Goal: Use online tool/utility: Utilize a website feature to perform a specific function

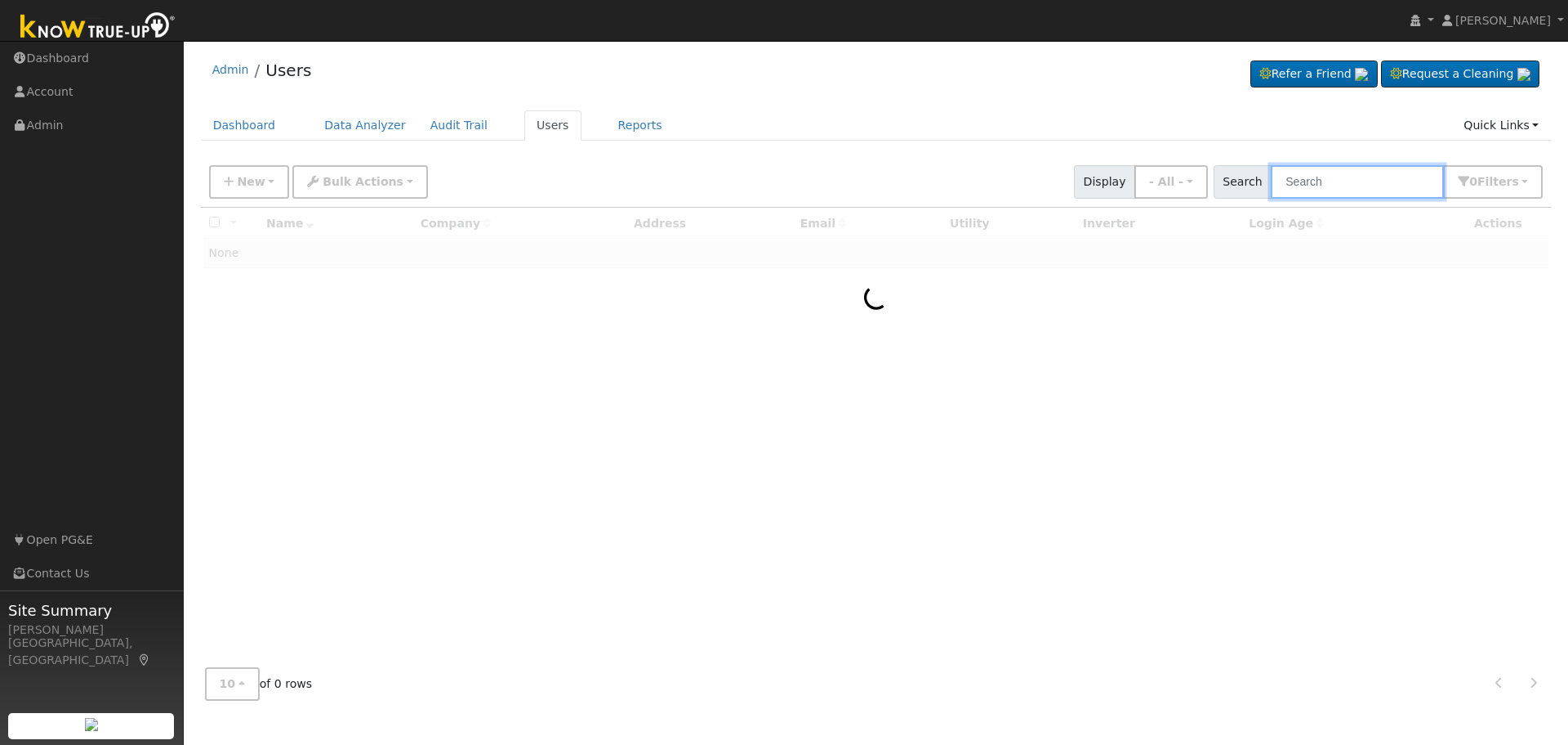
click at [1347, 185] on input "text" at bounding box center [1358, 182] width 173 height 33
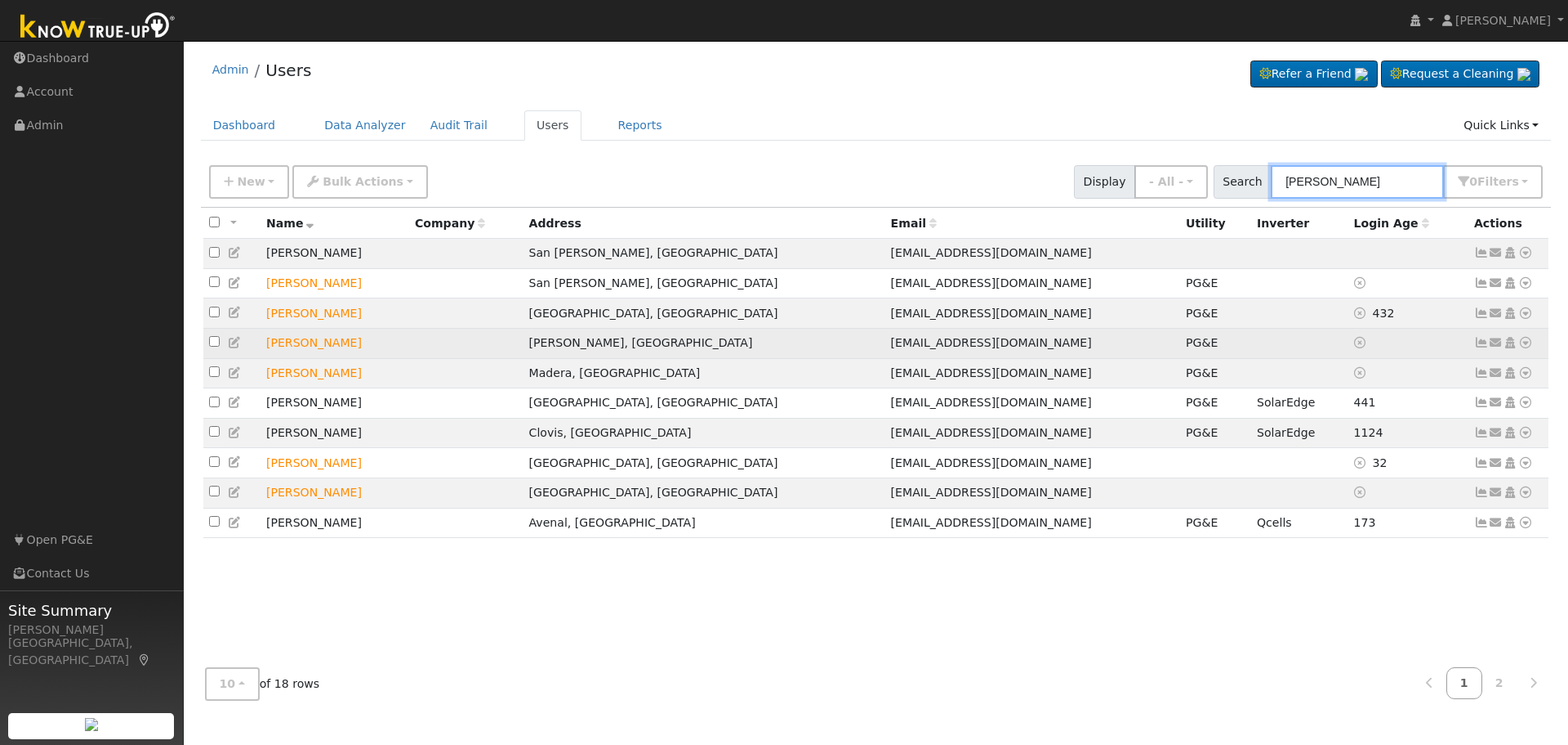
type input "[PERSON_NAME]"
click at [1527, 348] on icon at bounding box center [1526, 342] width 14 height 11
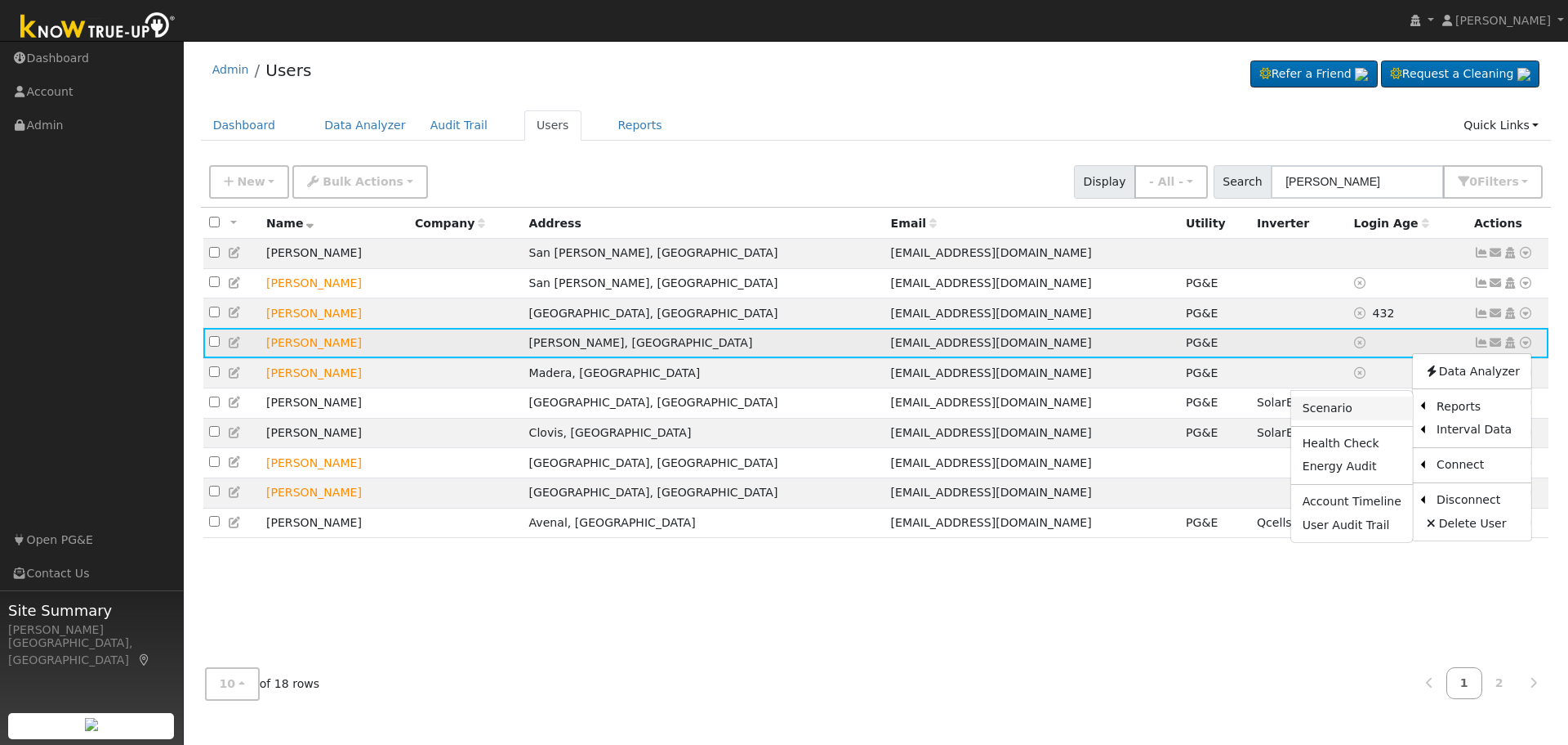
click at [1340, 414] on link "Scenario" at bounding box center [1353, 407] width 122 height 23
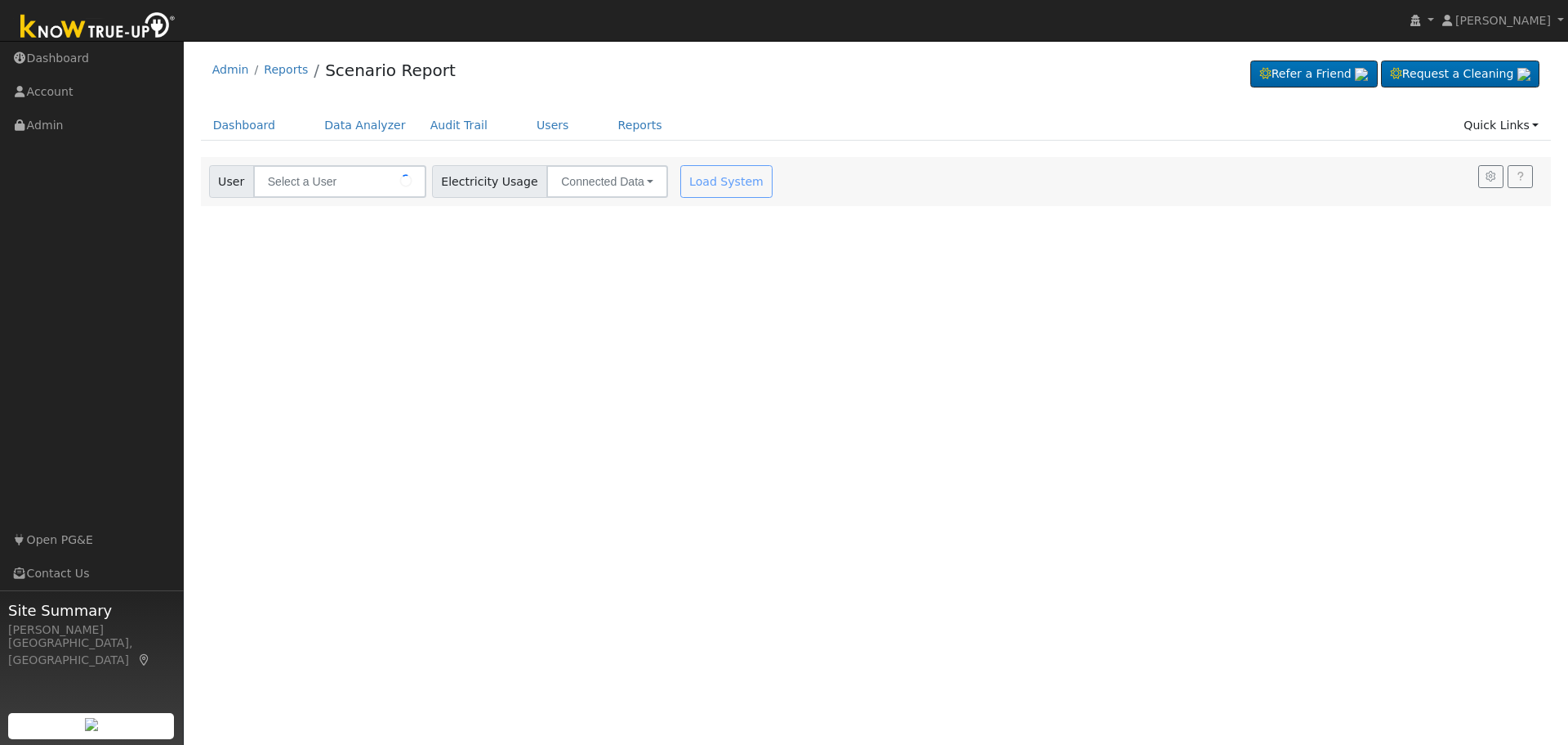
type input "[PERSON_NAME]"
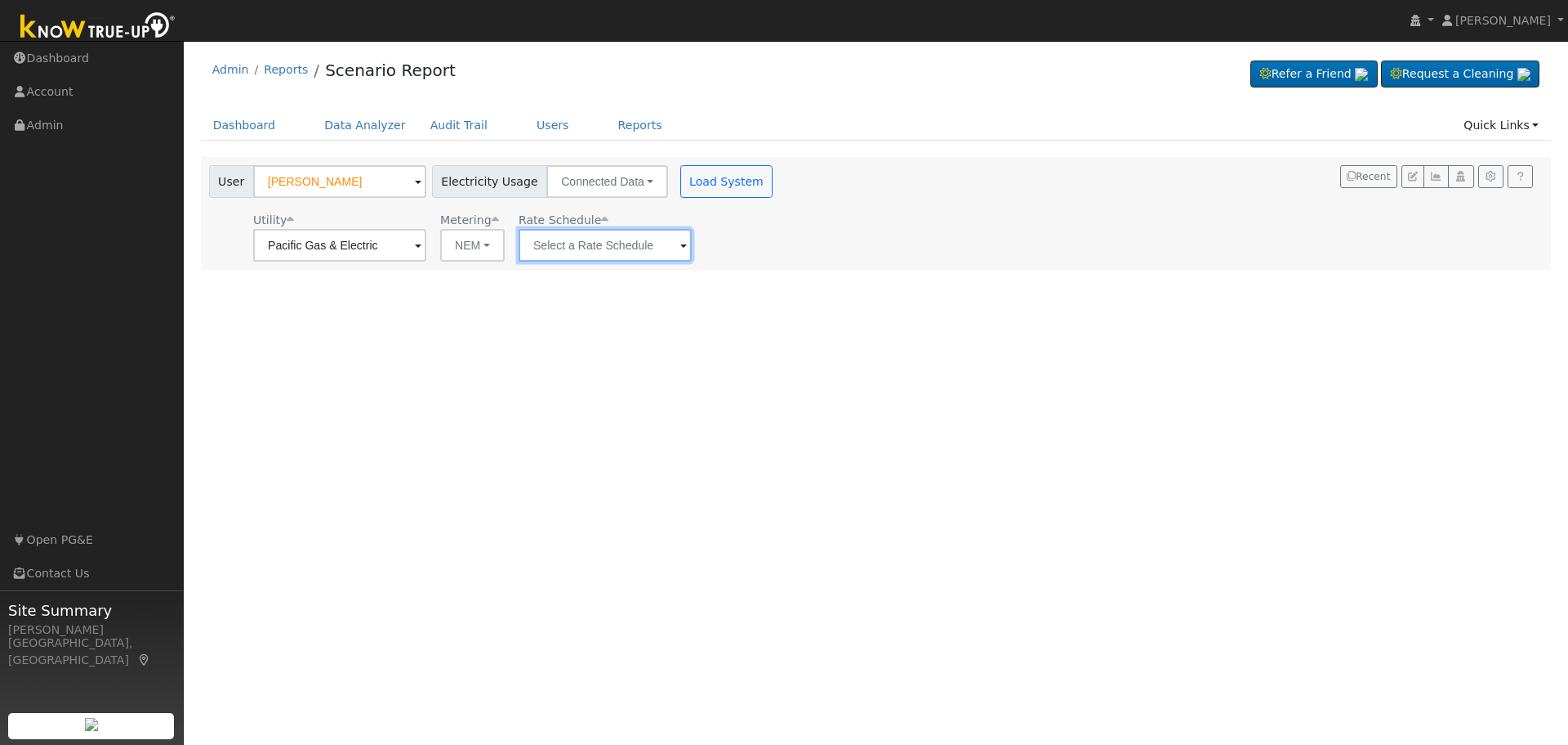
click at [662, 247] on input "text" at bounding box center [605, 245] width 173 height 33
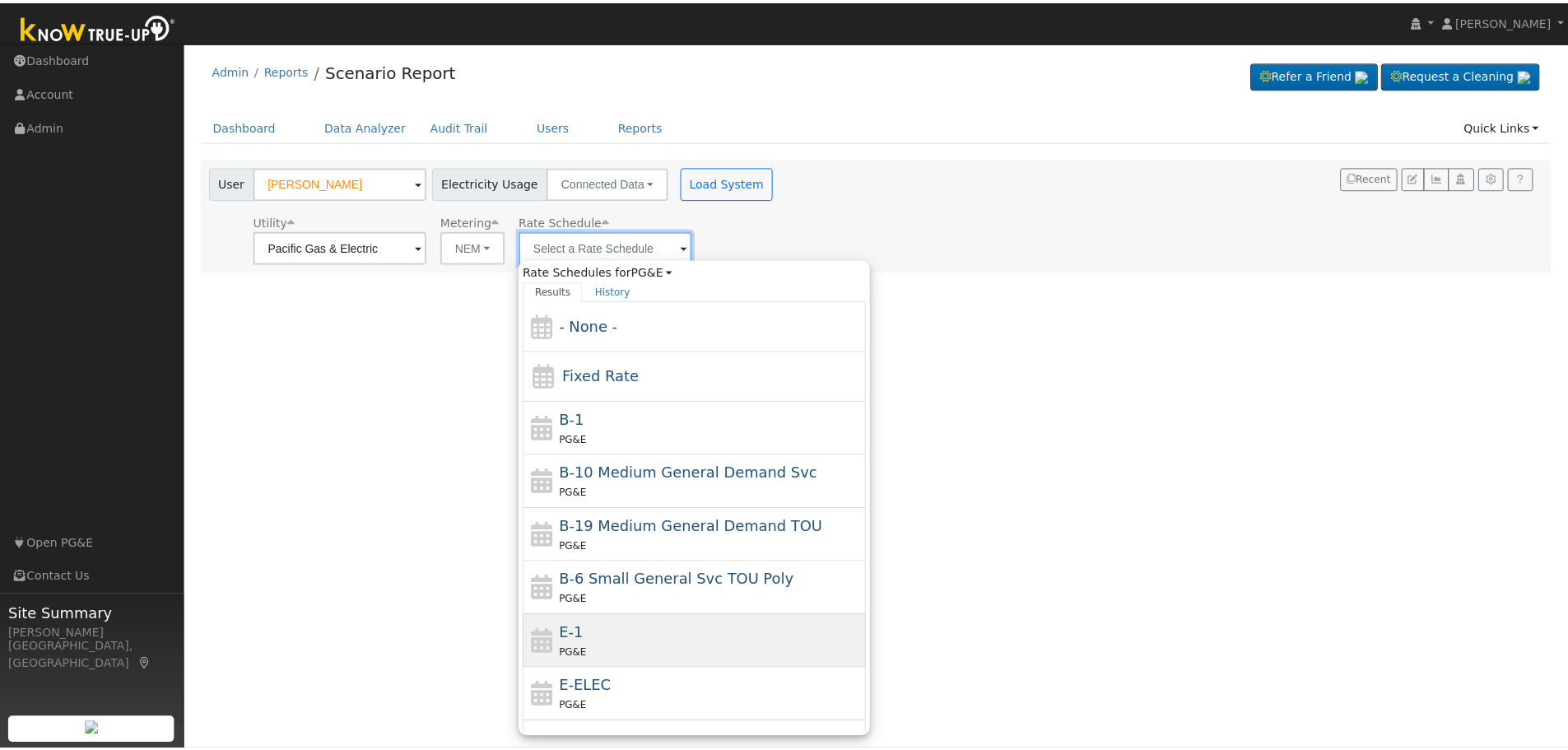
scroll to position [247, 0]
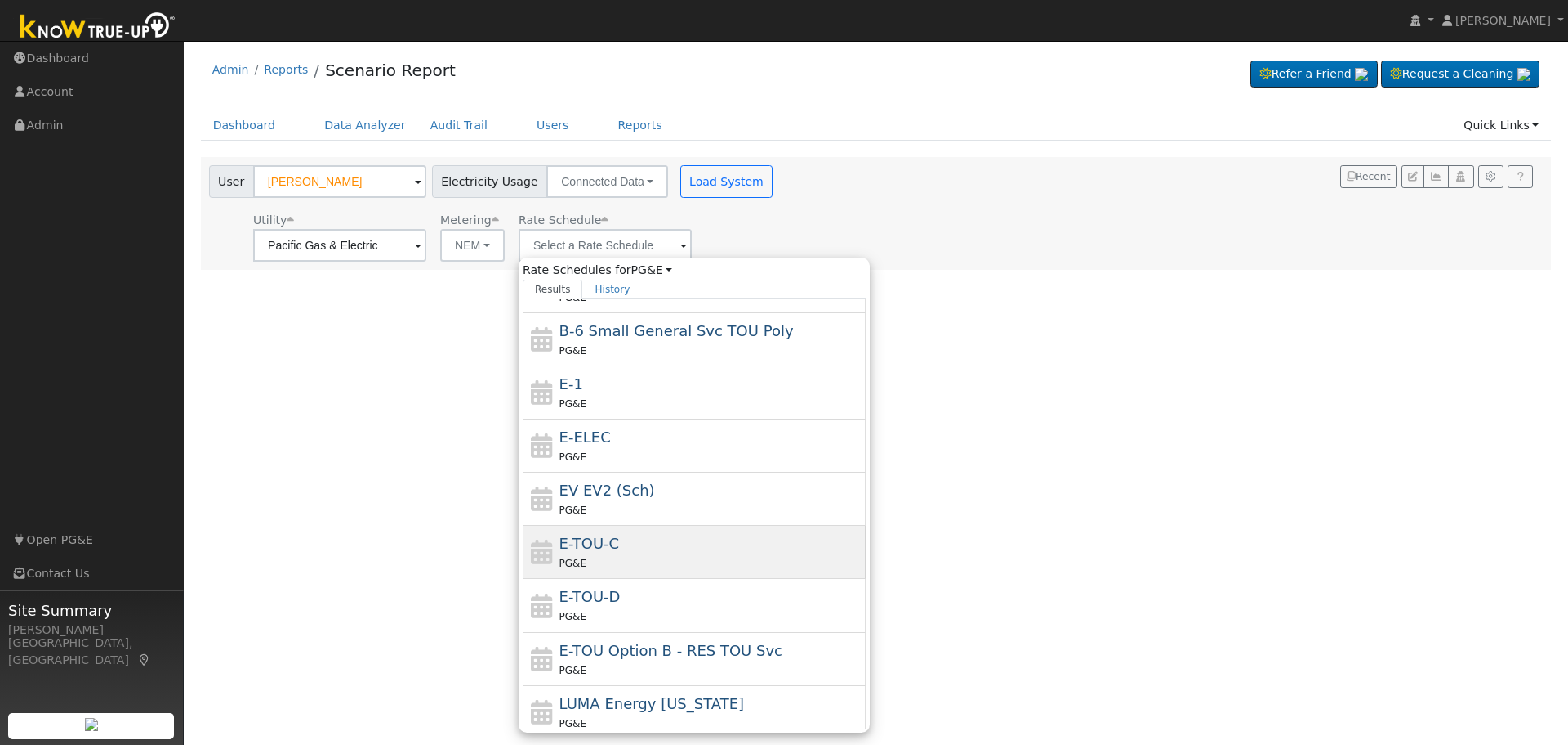
click at [676, 561] on div "PG&E" at bounding box center [711, 563] width 303 height 17
type input "E-TOU-C"
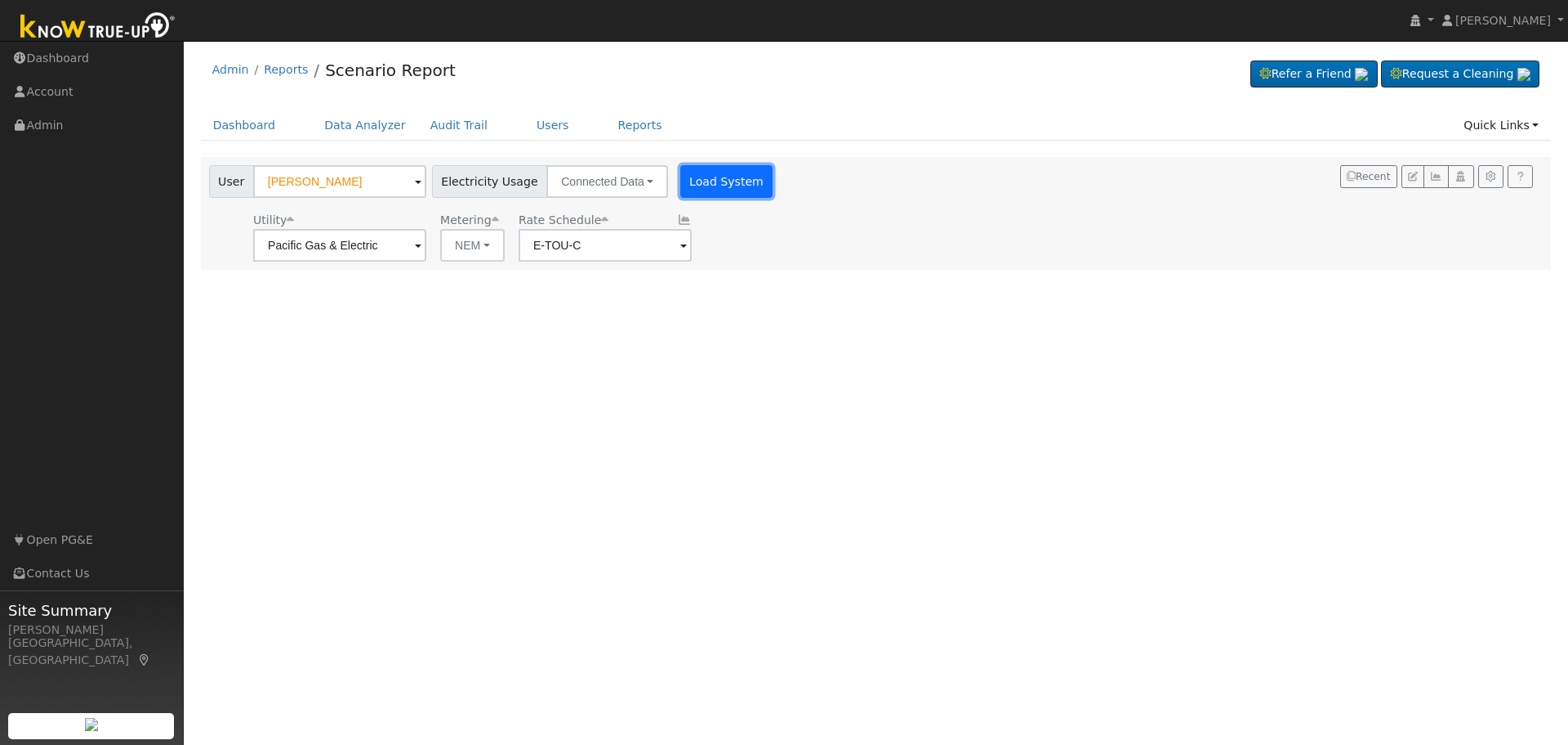
click at [703, 181] on button "Load System" at bounding box center [727, 182] width 93 height 33
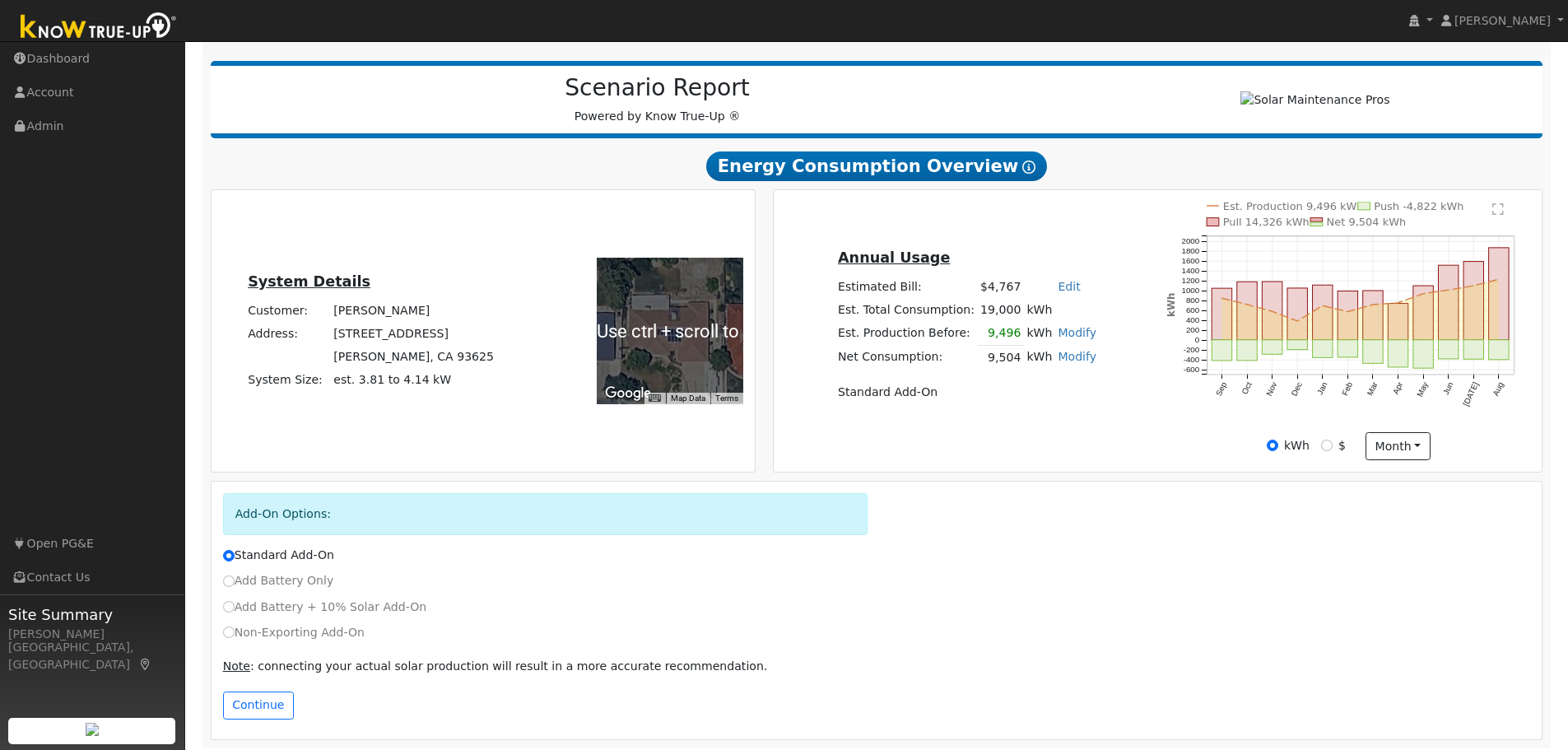
scroll to position [199, 0]
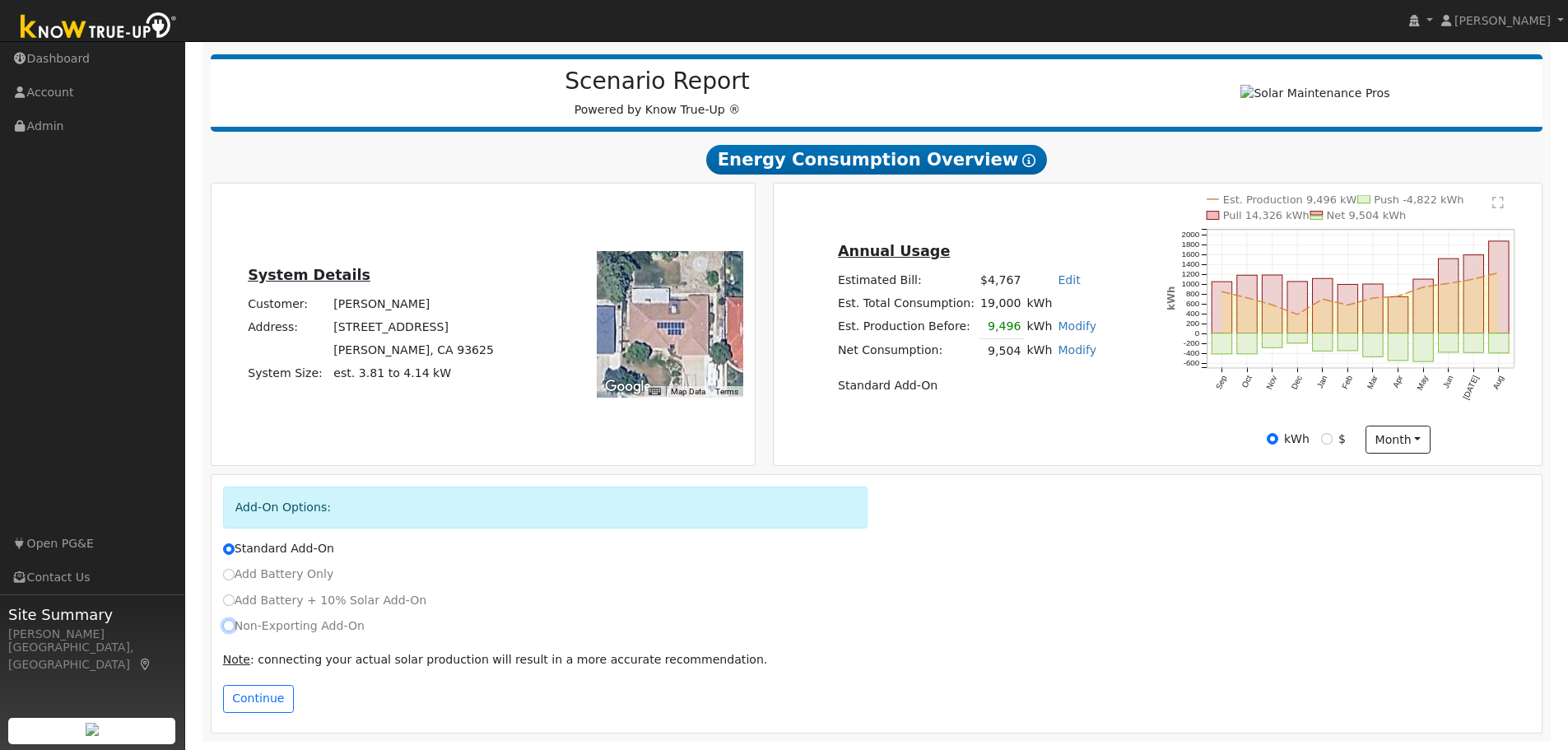
click at [226, 626] on input "Non-Exporting Add-On" at bounding box center [228, 624] width 11 height 11
radio input "true"
radio input "false"
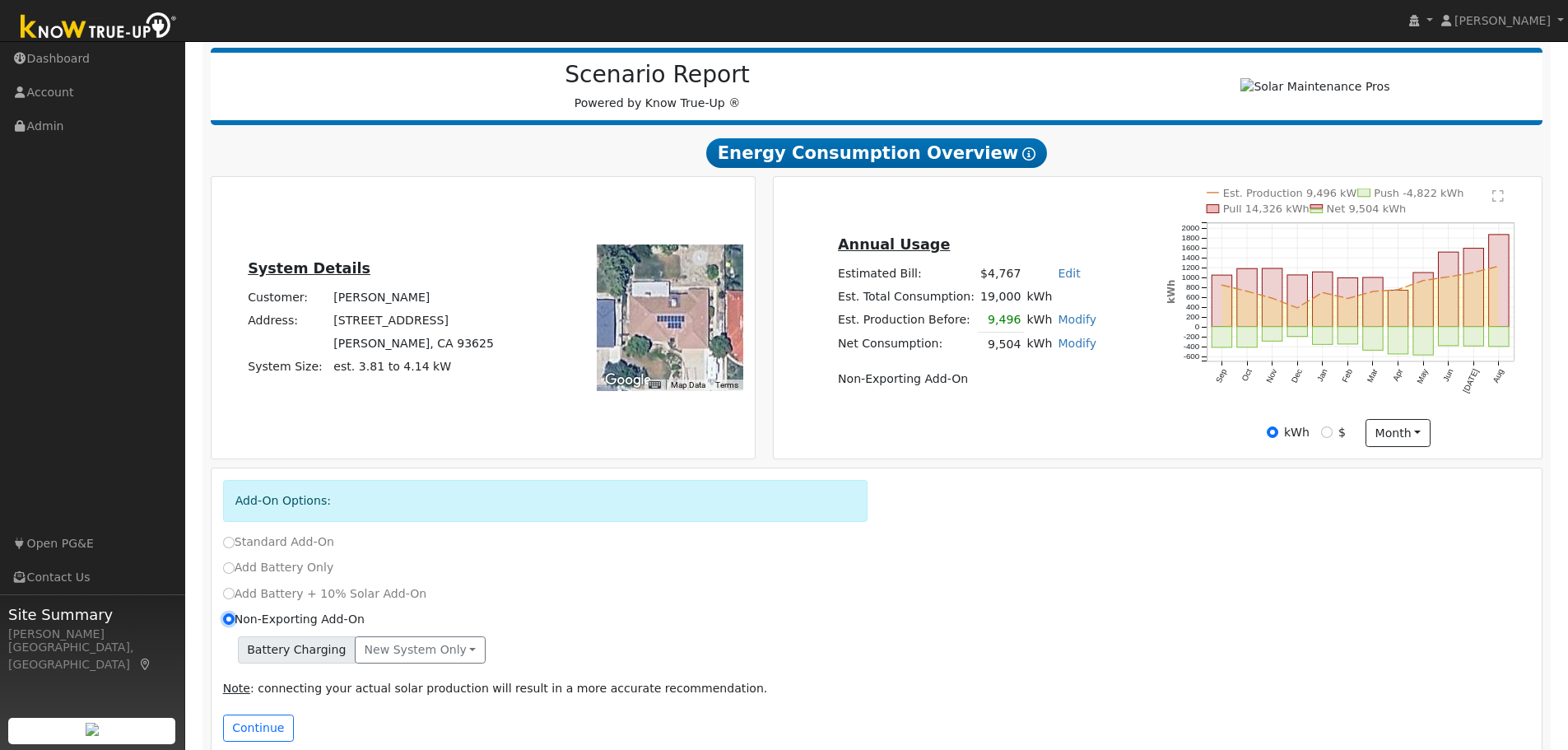
scroll to position [235, 0]
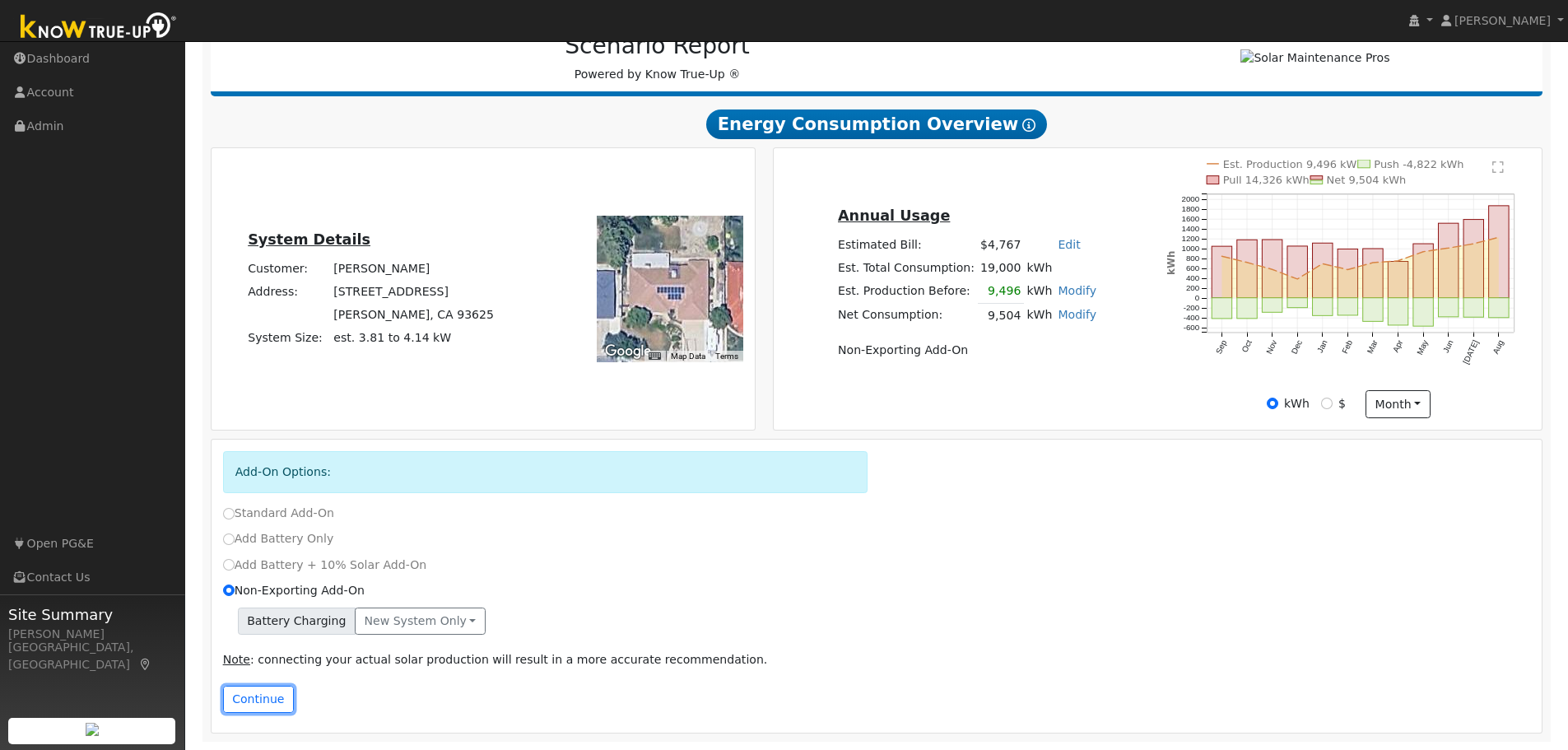
click at [254, 694] on button "Continue" at bounding box center [258, 699] width 71 height 28
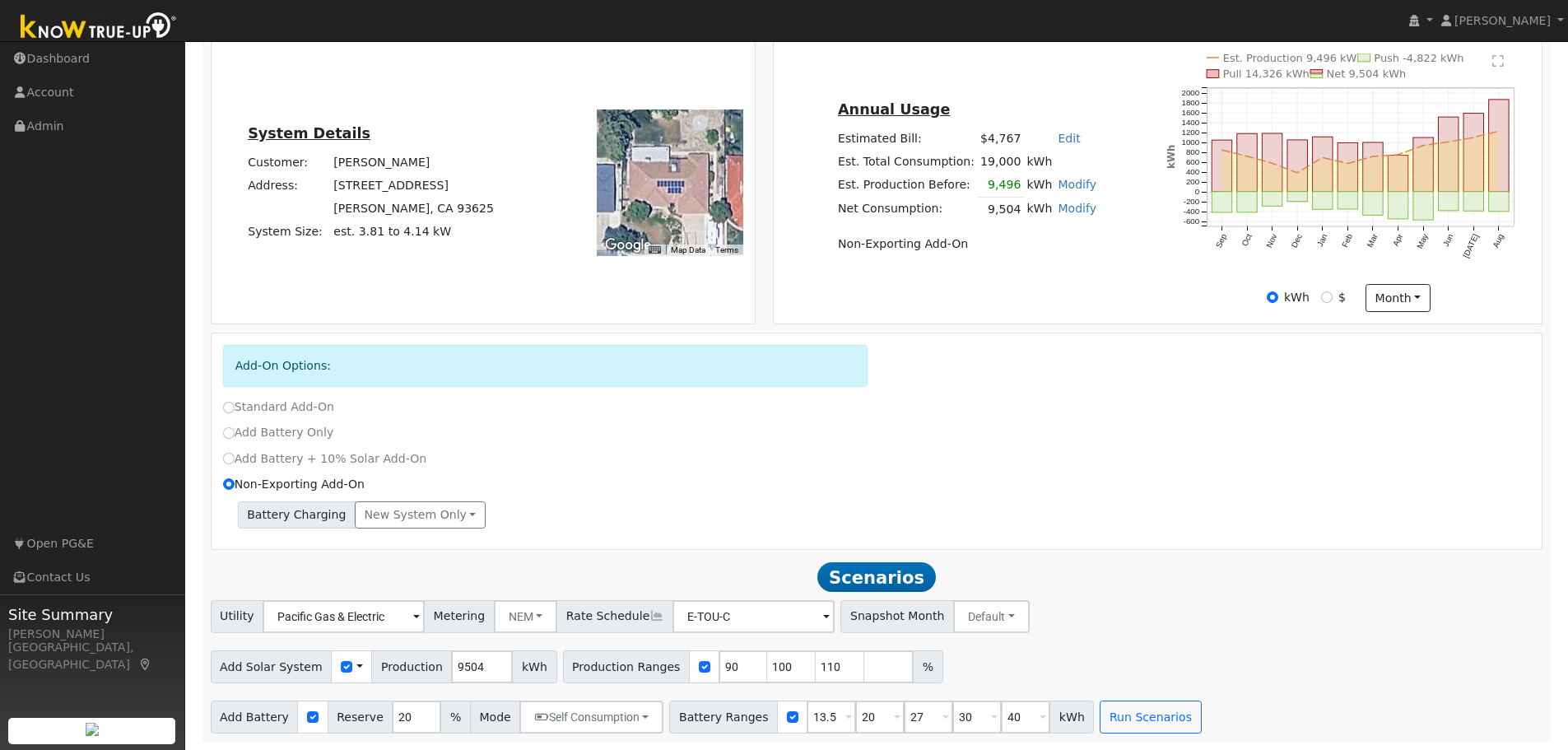
scroll to position [342, 0]
click at [451, 657] on input "9504" at bounding box center [482, 666] width 62 height 33
type input "12600"
click at [699, 666] on input "checkbox" at bounding box center [704, 665] width 11 height 11
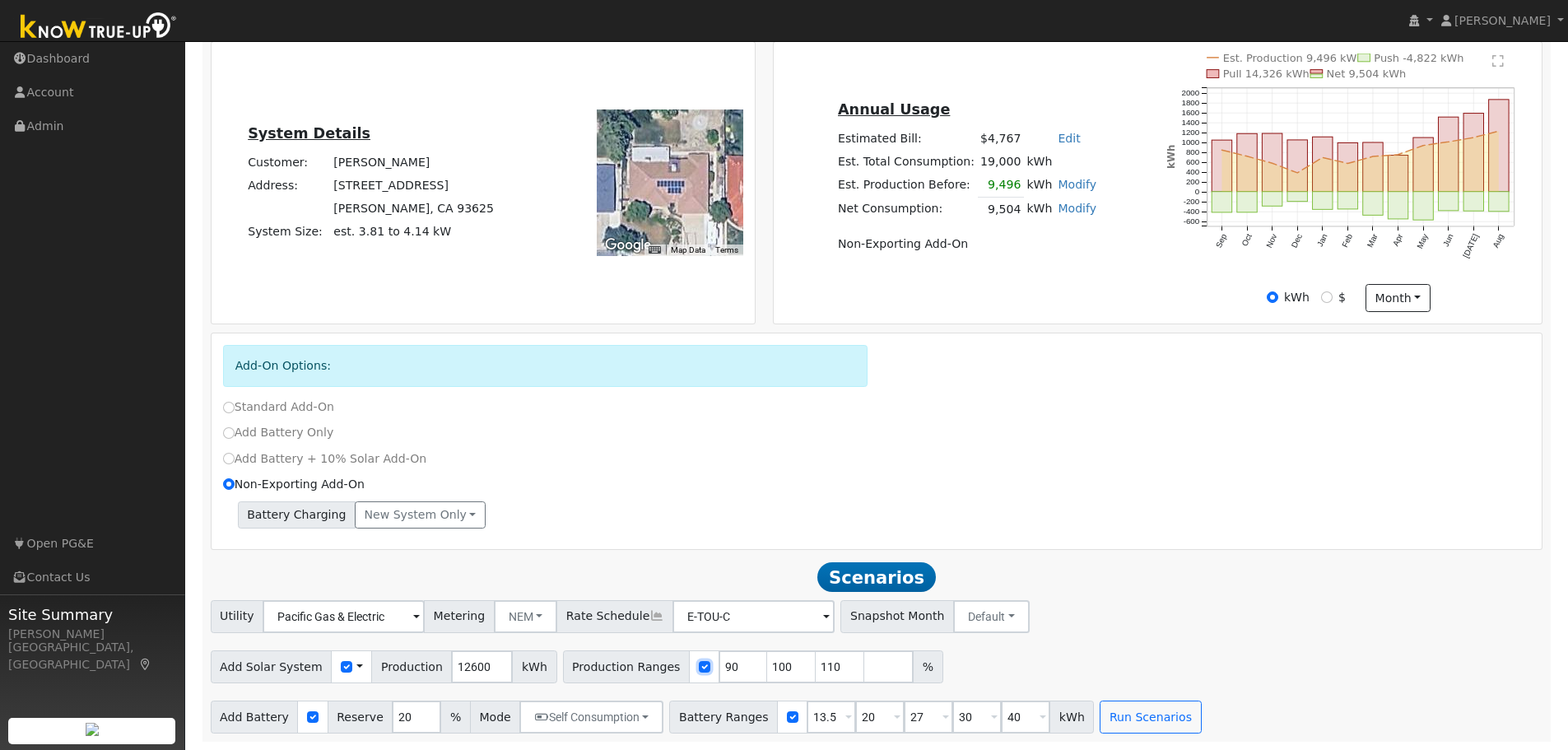
checkbox input "false"
click at [1120, 714] on button "Run Scenarios" at bounding box center [1150, 717] width 101 height 33
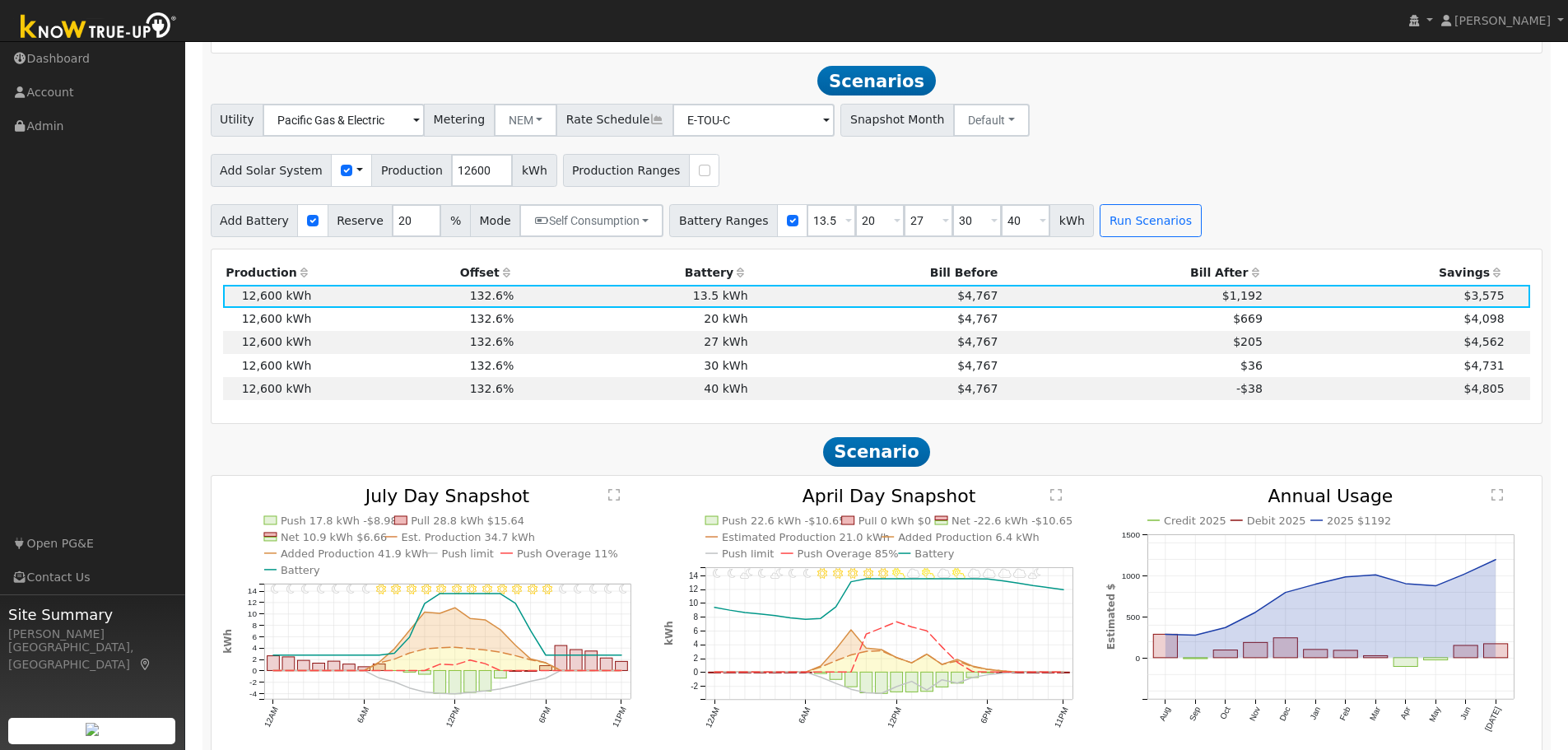
scroll to position [853, 0]
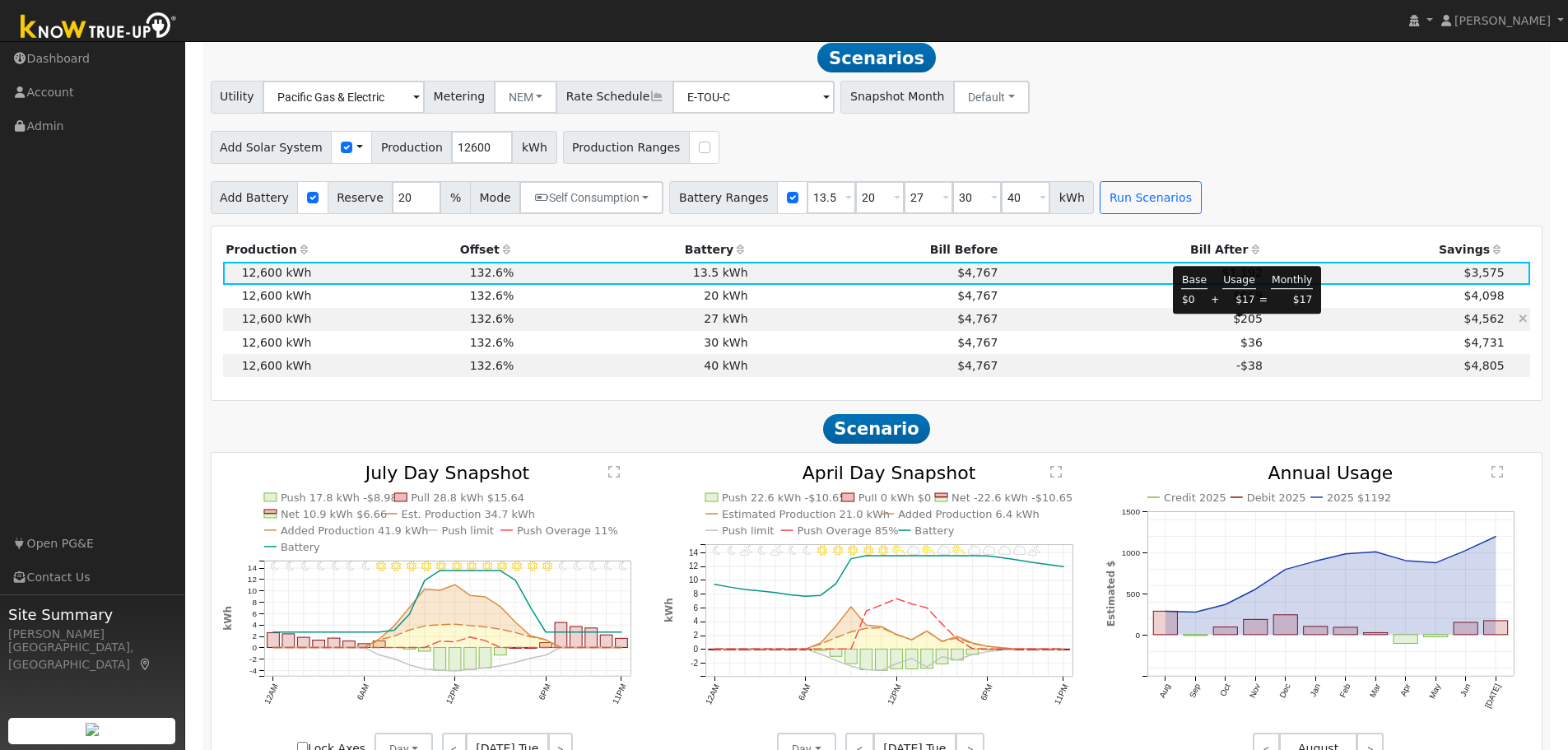
click at [1251, 325] on span "$205" at bounding box center [1248, 318] width 30 height 13
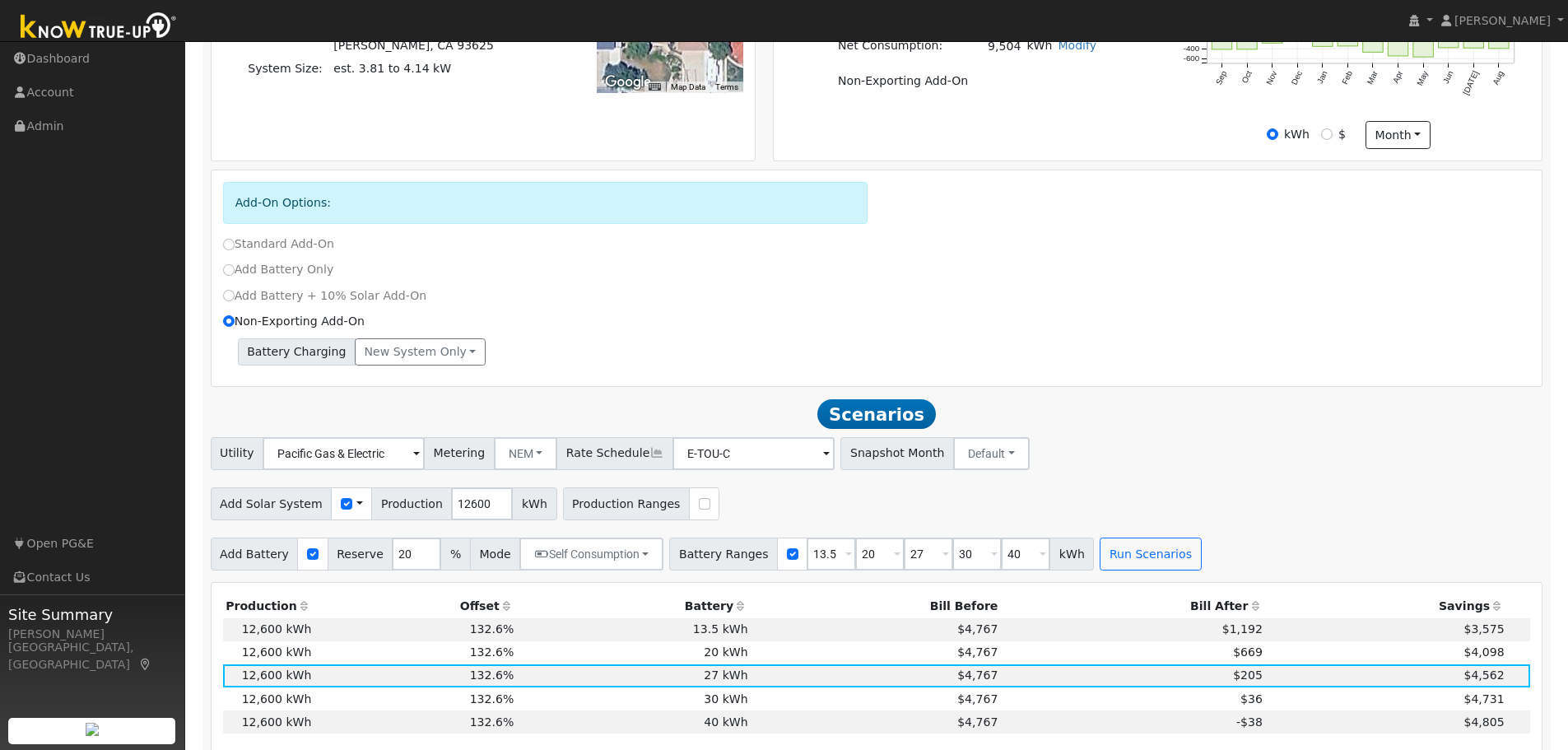
scroll to position [0, 0]
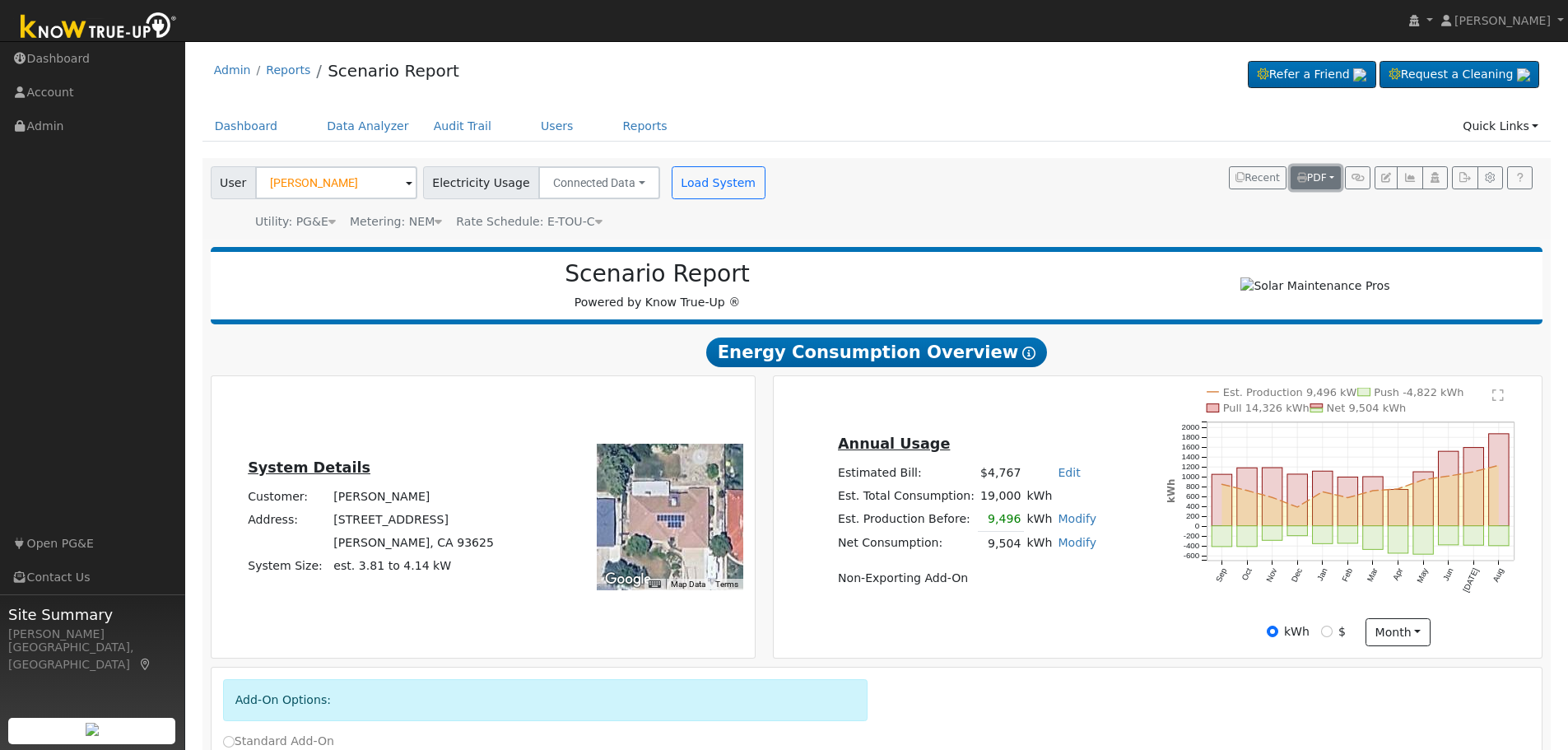
click at [1326, 179] on button "PDF" at bounding box center [1315, 178] width 50 height 23
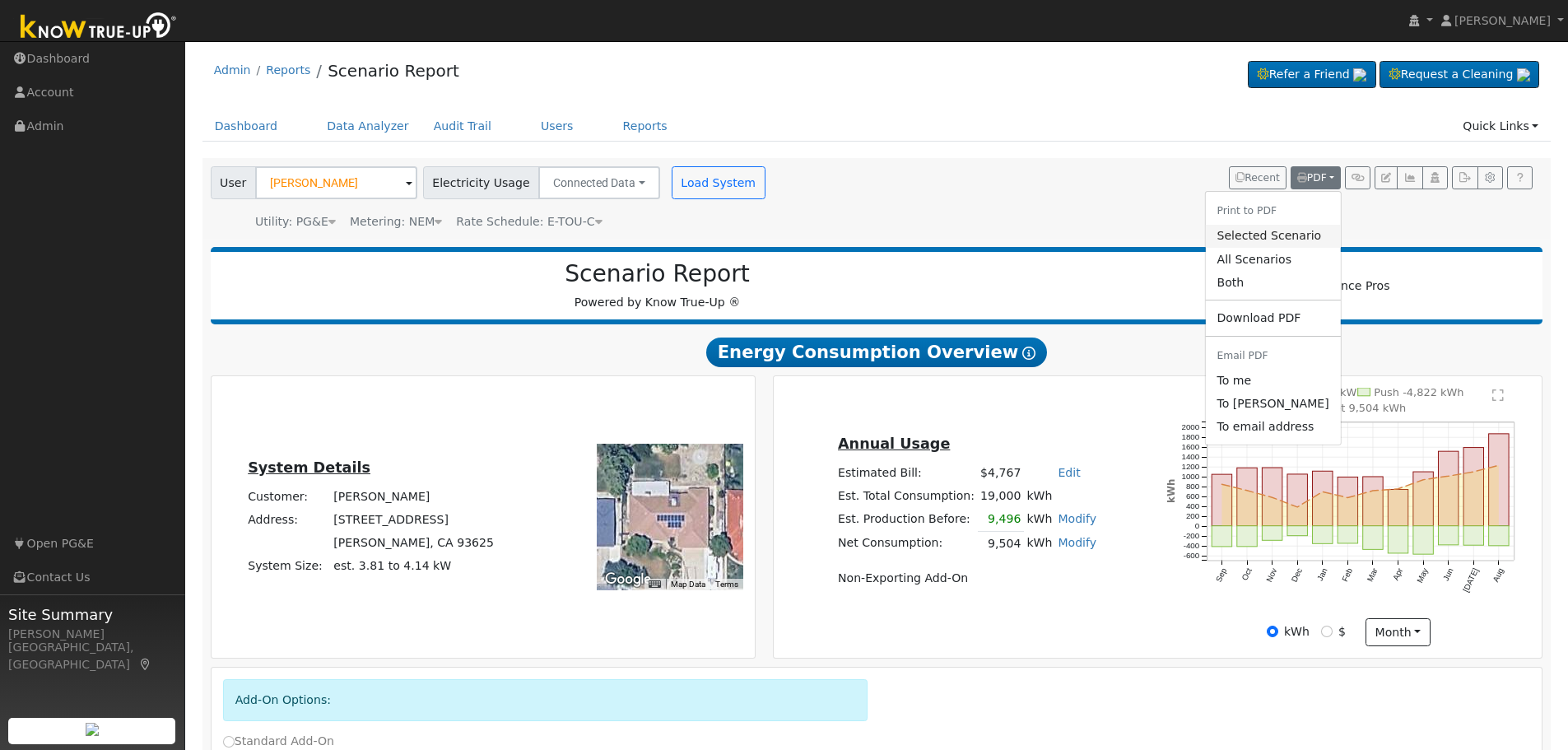
click at [1283, 235] on link "Selected Scenario" at bounding box center [1272, 236] width 135 height 23
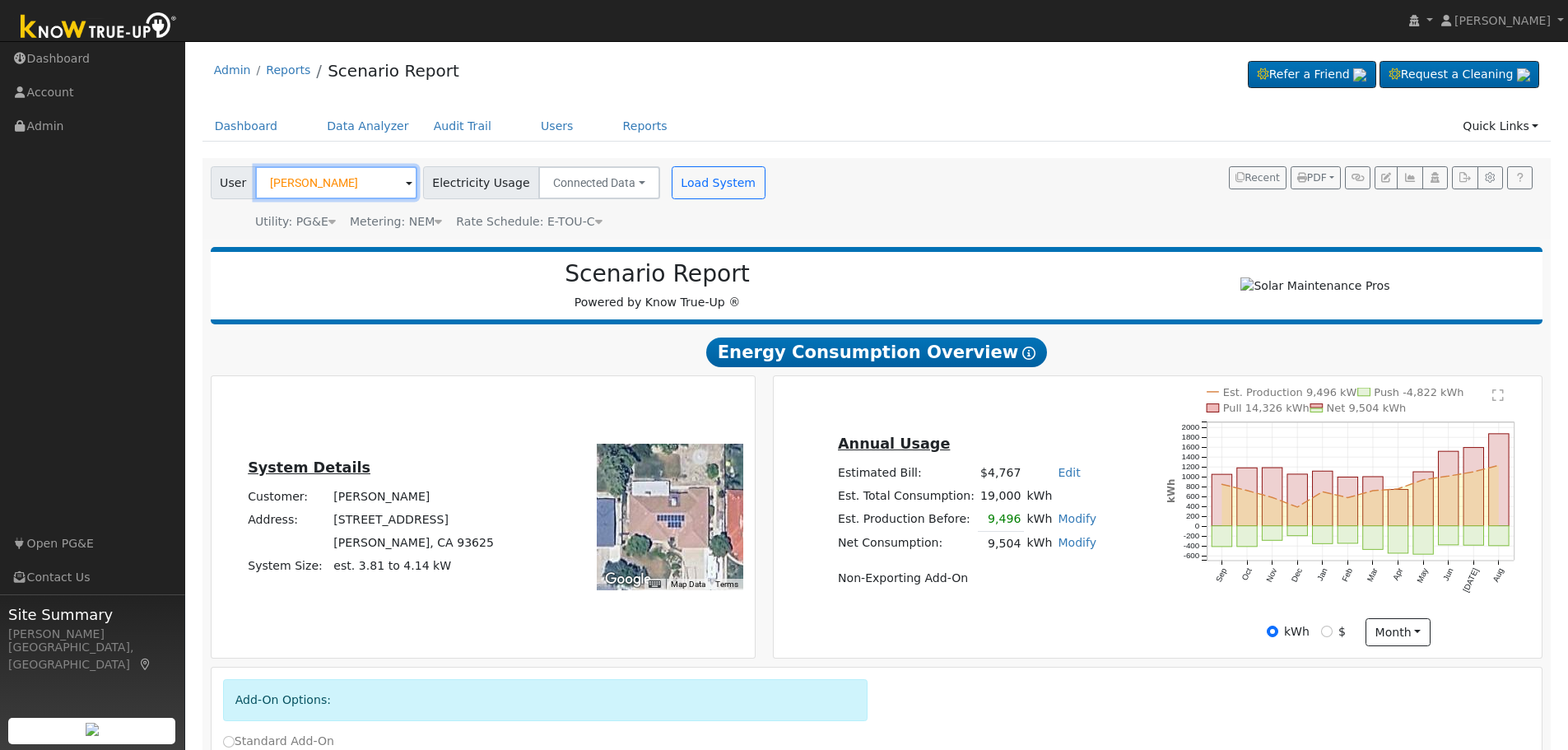
click at [316, 190] on input "[PERSON_NAME]" at bounding box center [337, 183] width 162 height 33
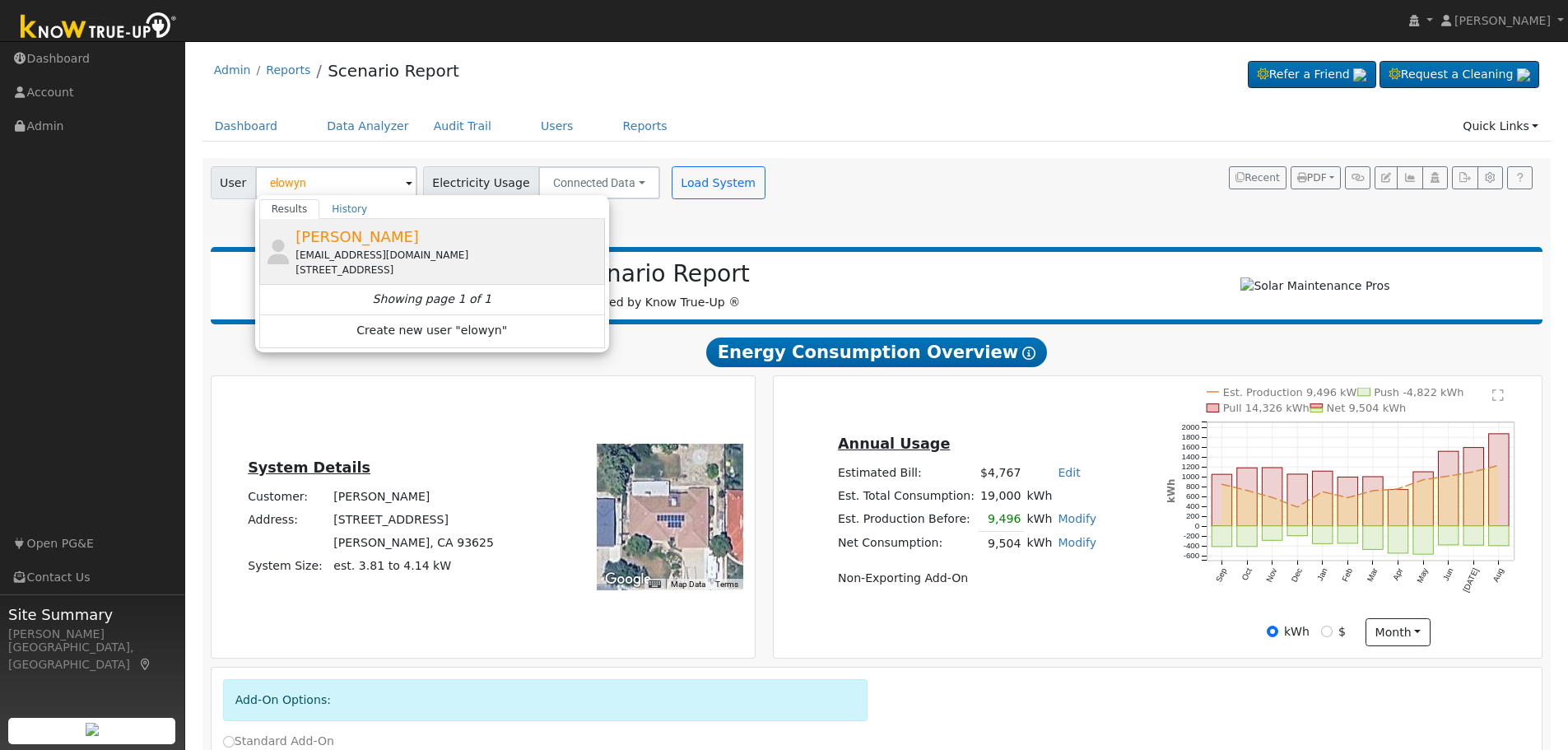
click at [355, 240] on span "Elowyn Brown" at bounding box center [357, 237] width 123 height 17
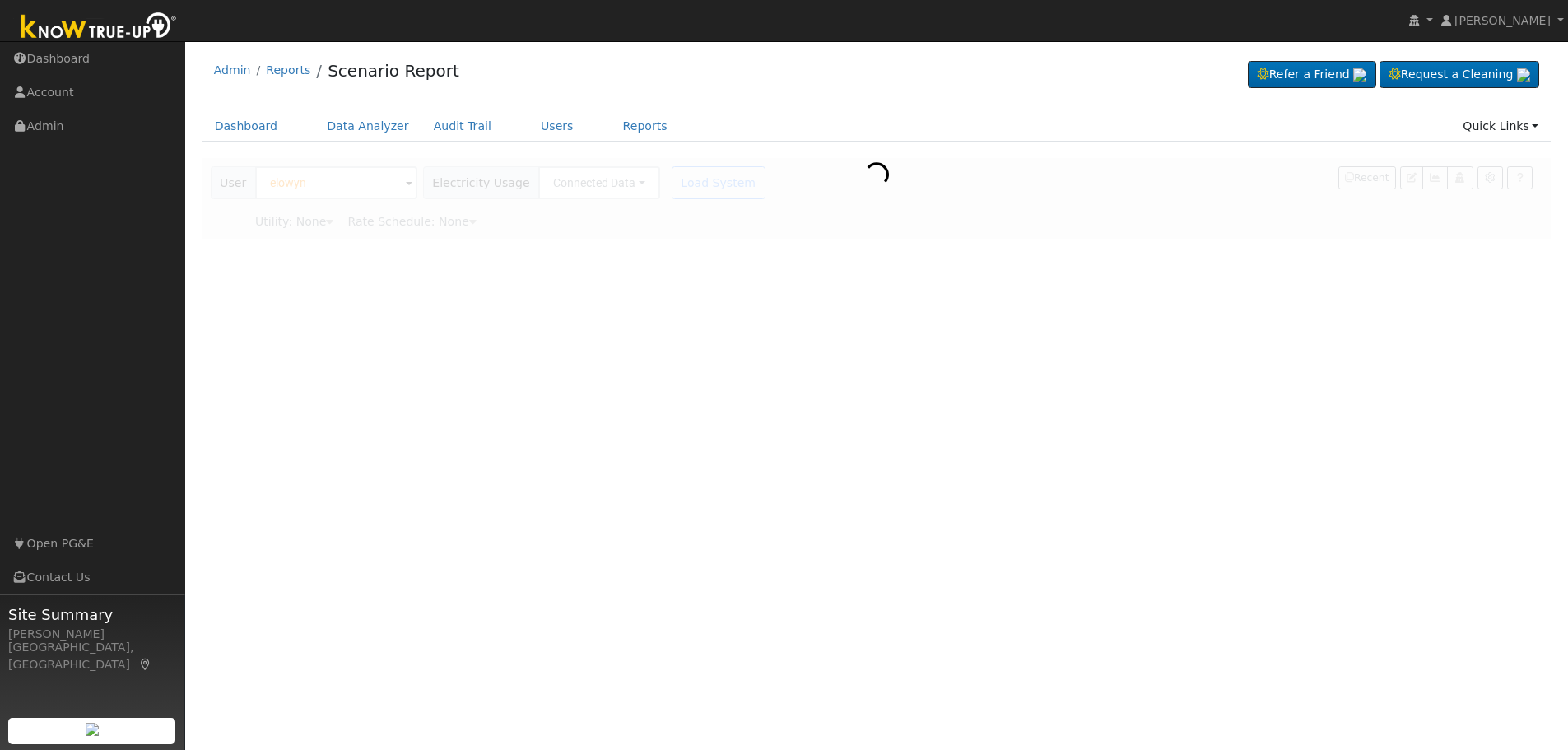
type input "Elowyn Brown"
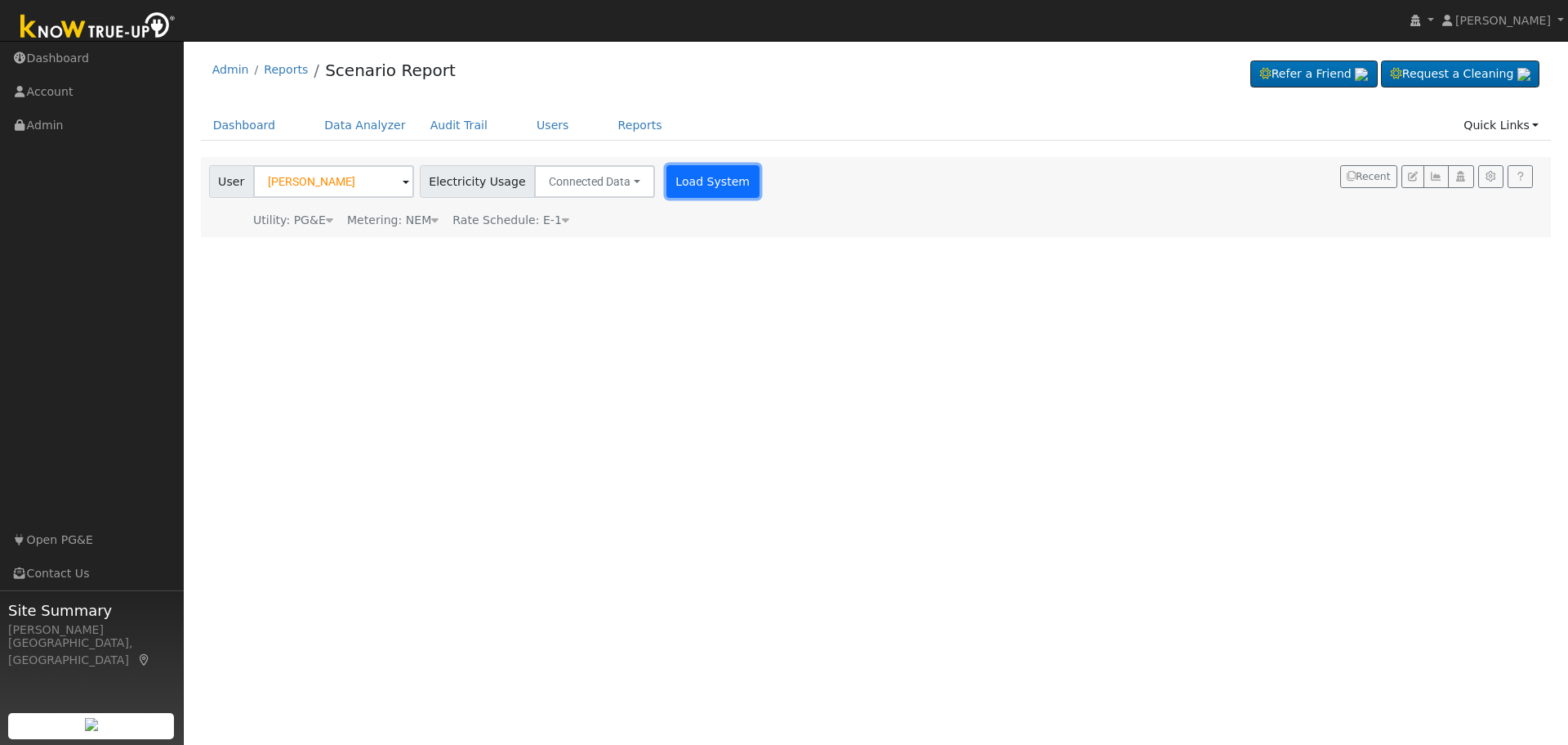
click at [674, 190] on button "Load System" at bounding box center [713, 182] width 93 height 33
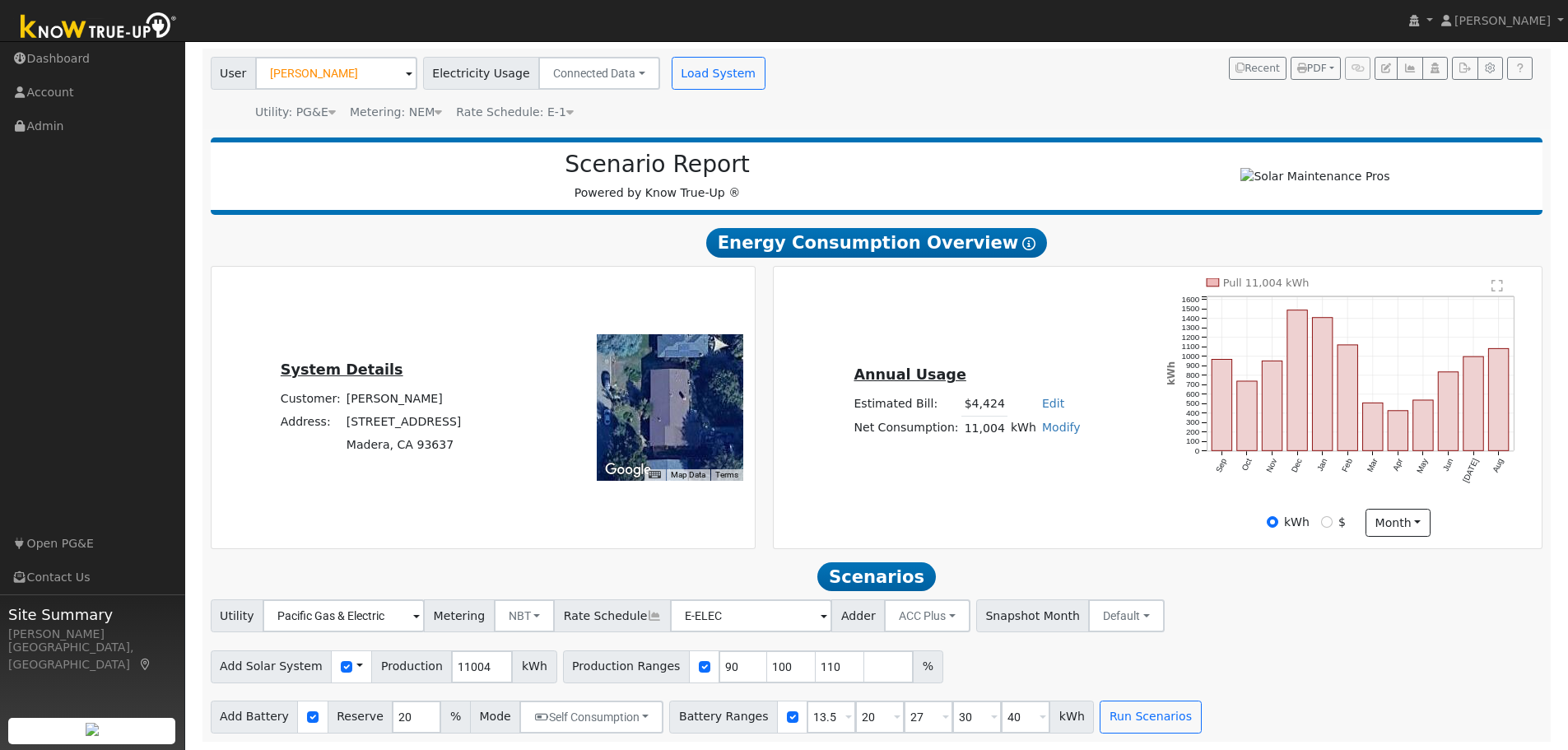
scroll to position [117, 0]
click at [451, 660] on input "11004" at bounding box center [482, 666] width 62 height 33
click at [451, 666] on input "11004" at bounding box center [482, 666] width 62 height 33
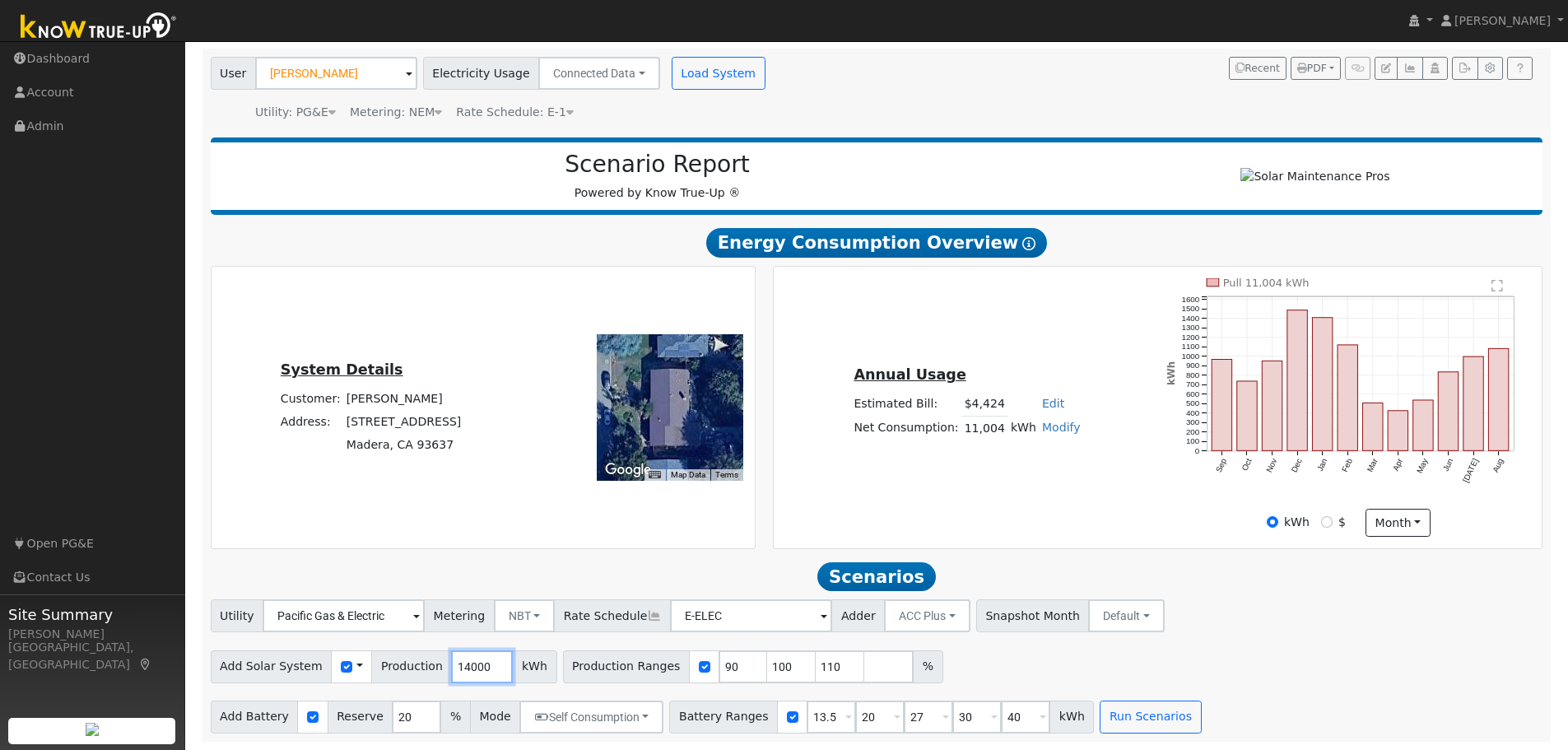
type input "14000"
click at [689, 660] on div at bounding box center [704, 666] width 31 height 33
click at [699, 666] on input "checkbox" at bounding box center [704, 665] width 11 height 11
checkbox input "false"
click at [1100, 726] on button "Run Scenarios" at bounding box center [1150, 717] width 101 height 33
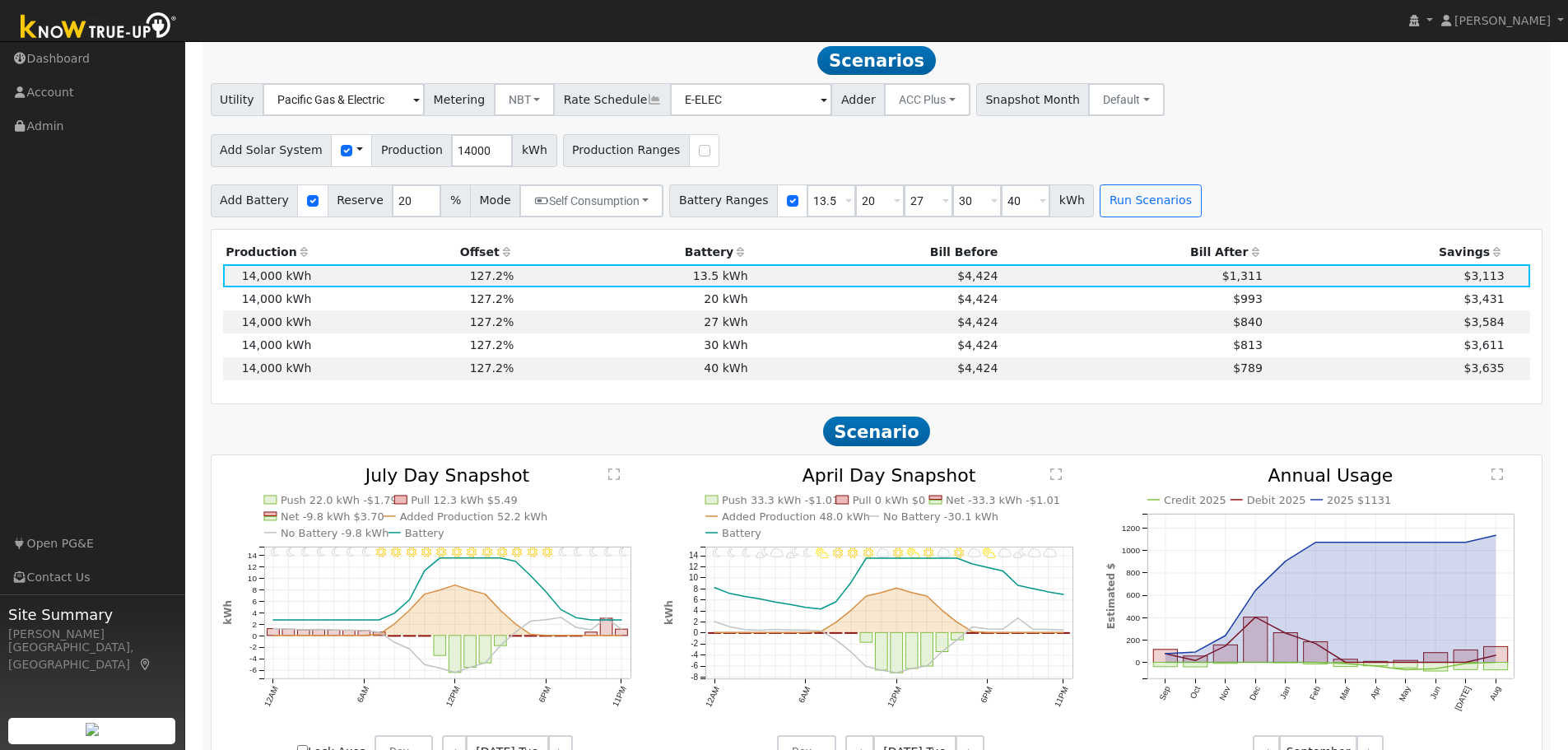
scroll to position [628, 0]
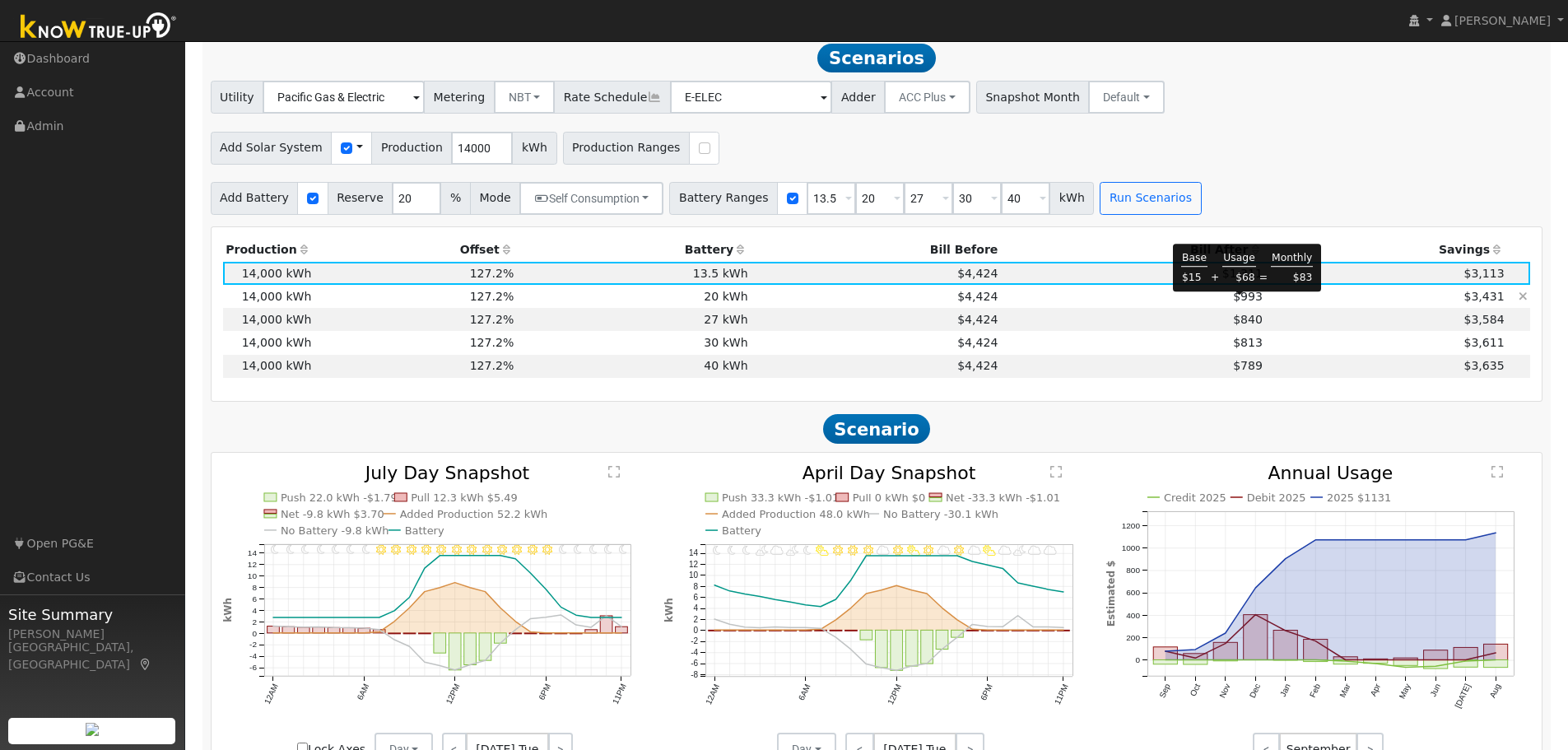
click at [1247, 302] on span "$993" at bounding box center [1248, 296] width 30 height 13
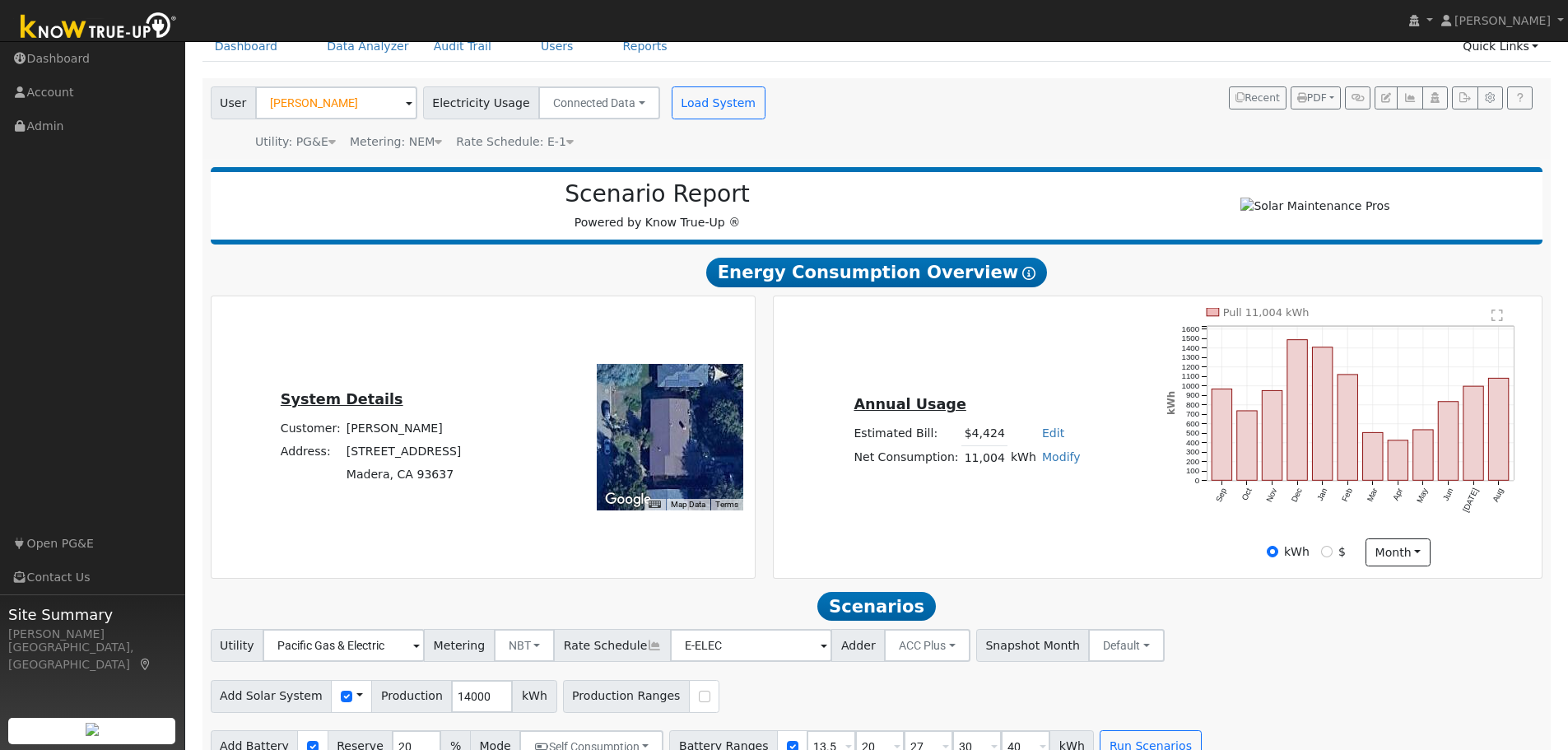
scroll to position [0, 0]
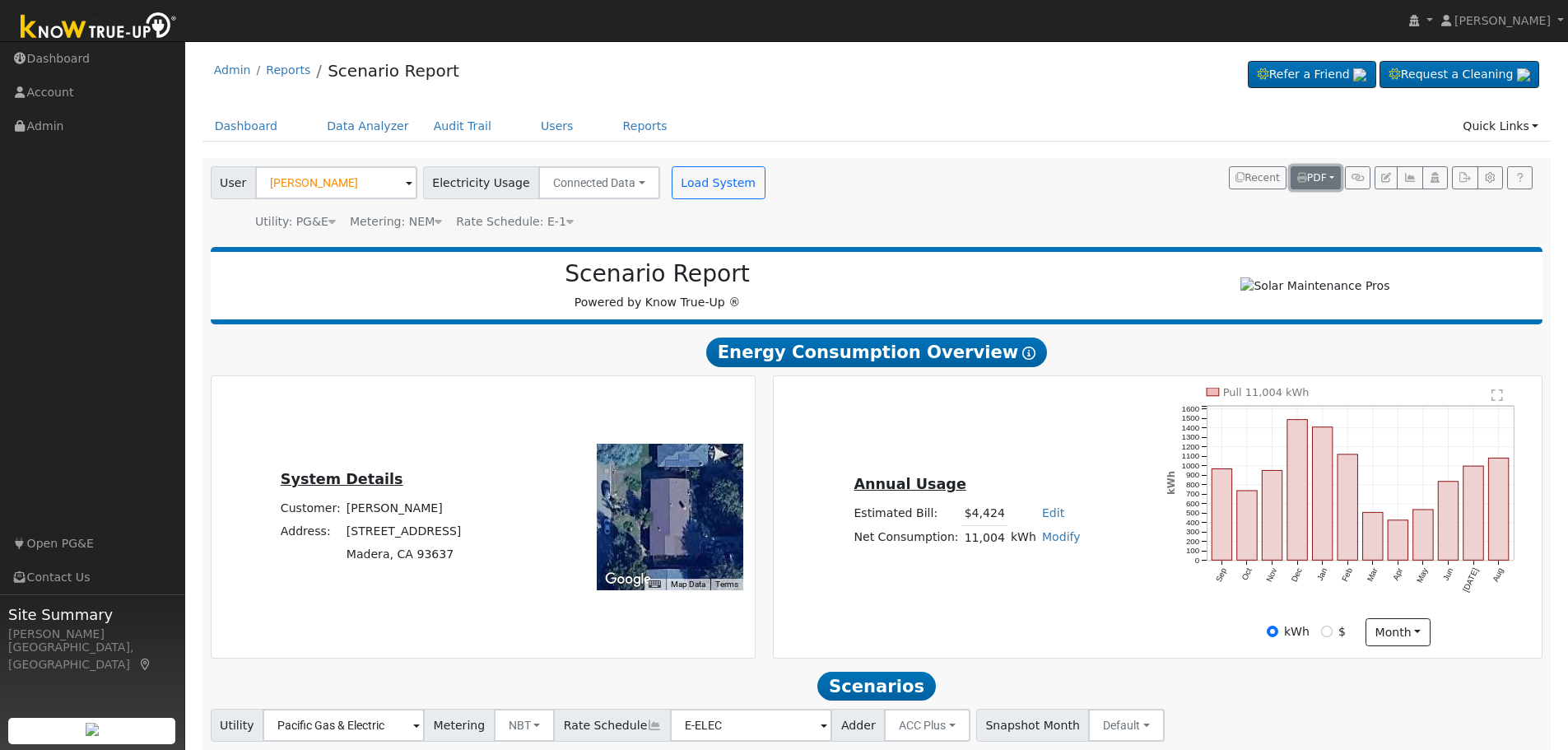
click at [1332, 177] on button "PDF" at bounding box center [1315, 178] width 50 height 23
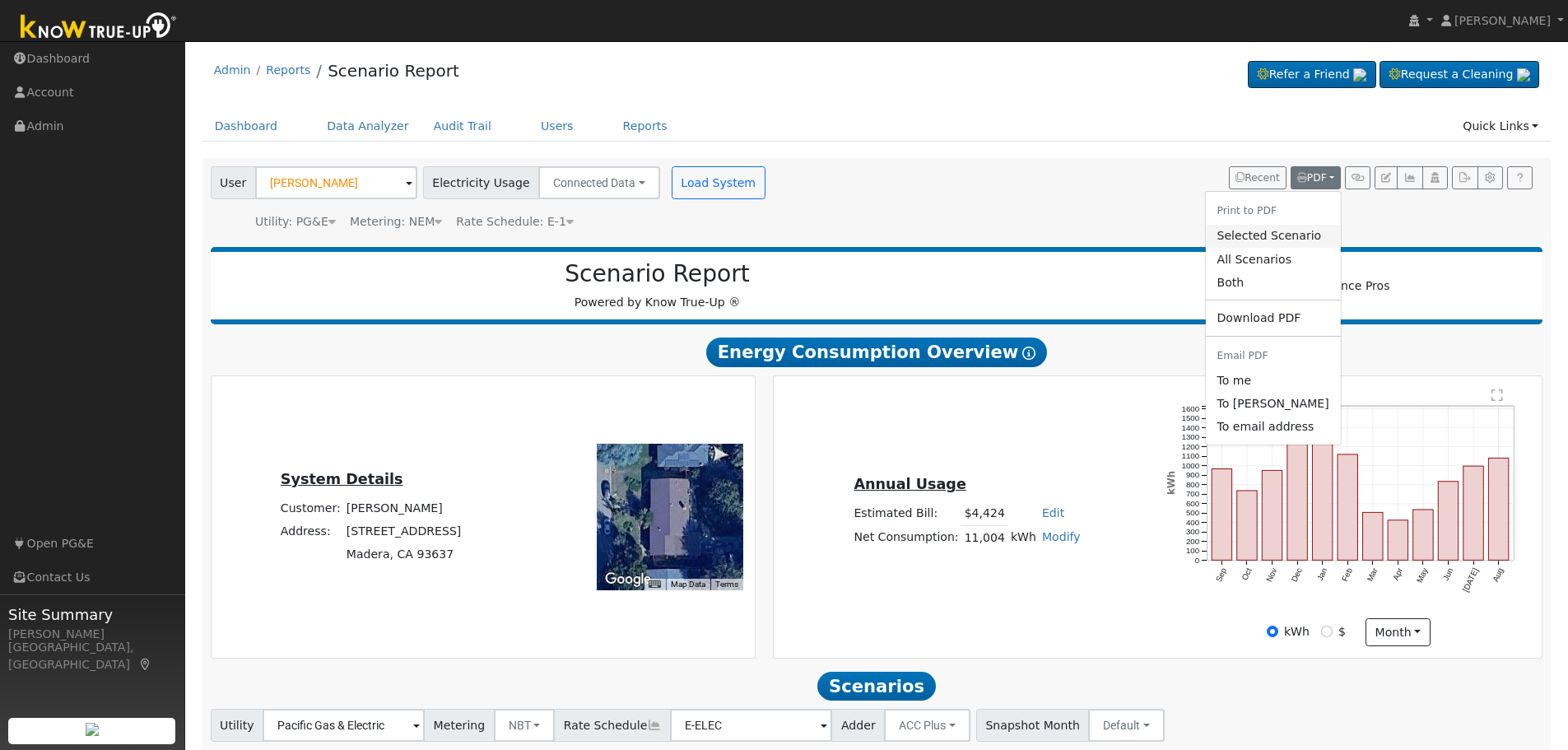
click at [1285, 239] on link "Selected Scenario" at bounding box center [1272, 236] width 135 height 23
